Goal: Information Seeking & Learning: Understand process/instructions

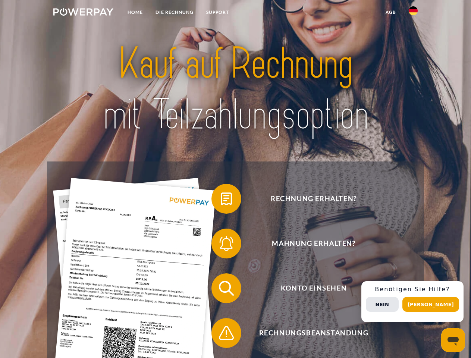
click at [83, 13] on img at bounding box center [83, 11] width 60 height 7
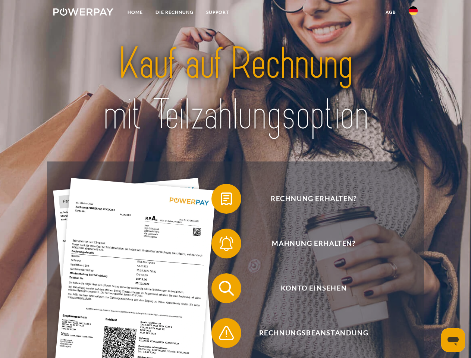
click at [413, 13] on img at bounding box center [412, 10] width 9 height 9
click at [390, 12] on link "agb" at bounding box center [390, 12] width 23 height 13
click at [221, 200] on span at bounding box center [214, 198] width 37 height 37
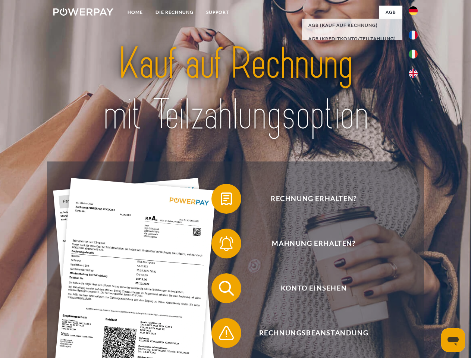
click at [221, 245] on span at bounding box center [214, 243] width 37 height 37
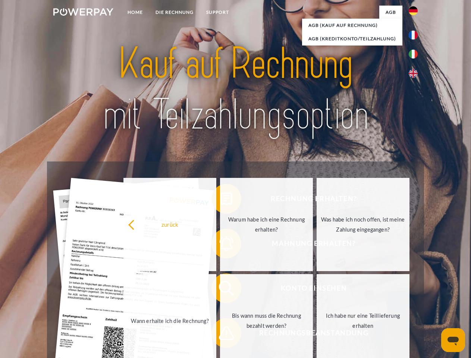
click at [221, 290] on link "Bis wann muss die Rechnung bezahlt werden?" at bounding box center [266, 320] width 93 height 93
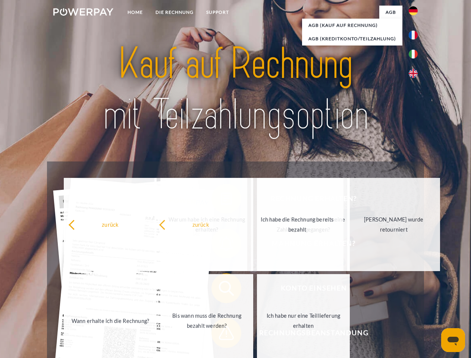
click at [221, 334] on span at bounding box center [214, 332] width 37 height 37
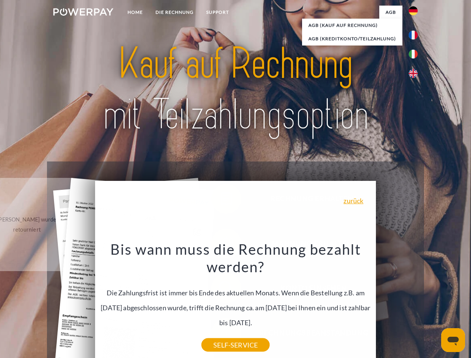
click at [415, 301] on div "Rechnung erhalten? Mahnung erhalten? Konto einsehen" at bounding box center [235, 310] width 376 height 298
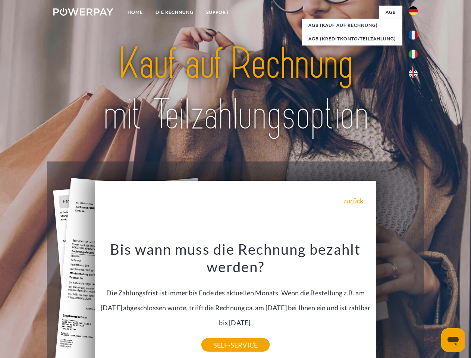
click at [396, 303] on span "Konto einsehen" at bounding box center [313, 288] width 183 height 30
click at [433, 304] on header "Home DIE RECHNUNG SUPPORT" at bounding box center [235, 257] width 471 height 515
